Goal: Transaction & Acquisition: Purchase product/service

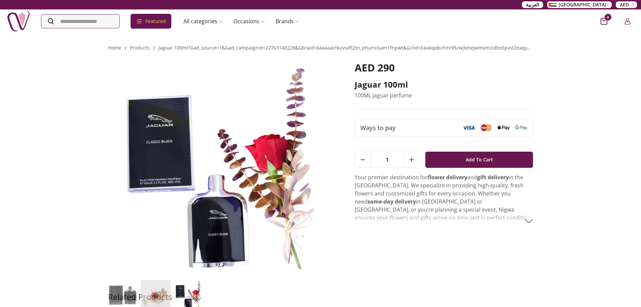
click at [113, 292] on img at bounding box center [123, 295] width 30 height 30
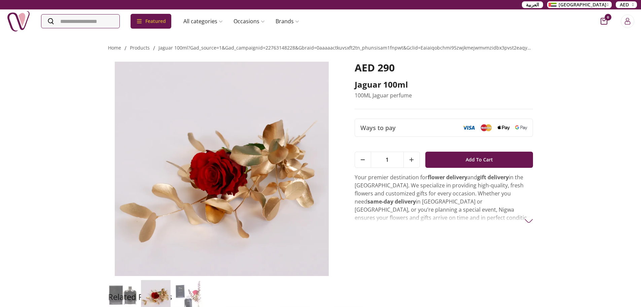
click at [113, 292] on img at bounding box center [123, 295] width 30 height 30
click at [111, 292] on img at bounding box center [123, 295] width 30 height 30
click at [117, 290] on img at bounding box center [123, 295] width 30 height 30
